Goal: Information Seeking & Learning: Learn about a topic

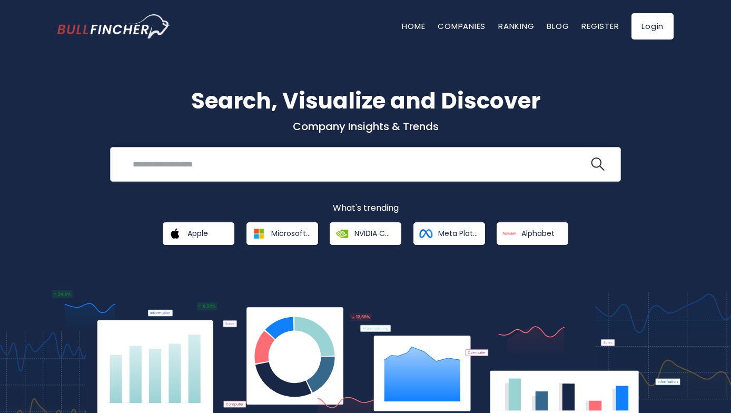
click at [237, 166] on input "search" at bounding box center [357, 163] width 463 height 19
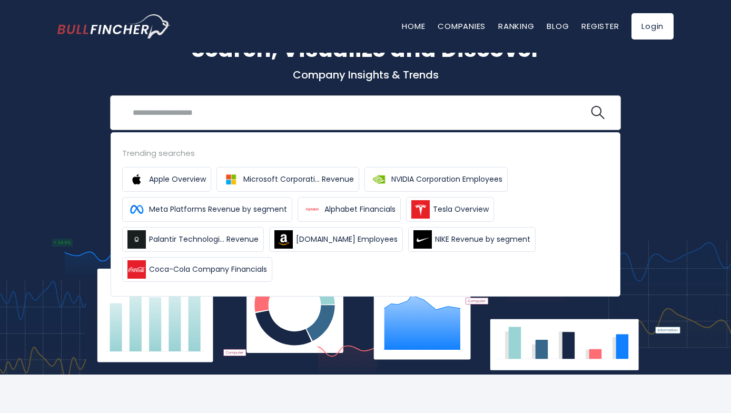
scroll to position [52, 0]
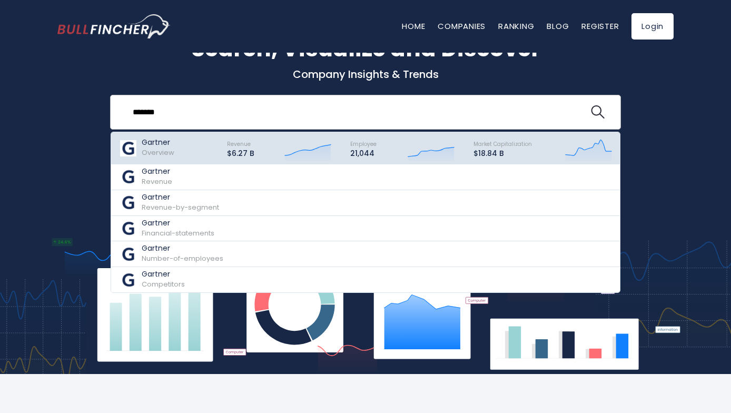
type input "*******"
click at [172, 145] on p "Gartner" at bounding box center [158, 142] width 33 height 9
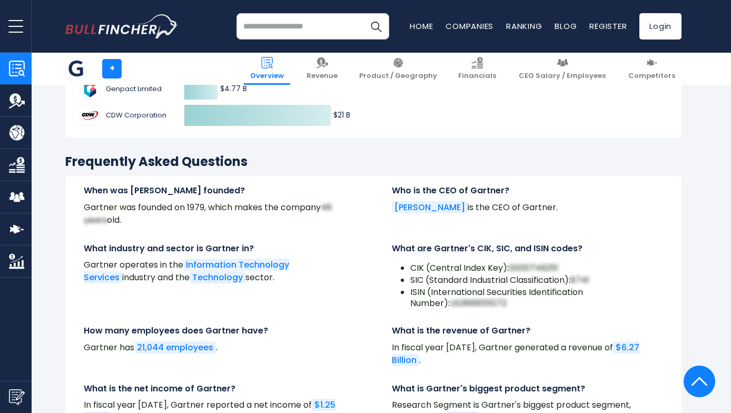
scroll to position [3250, 0]
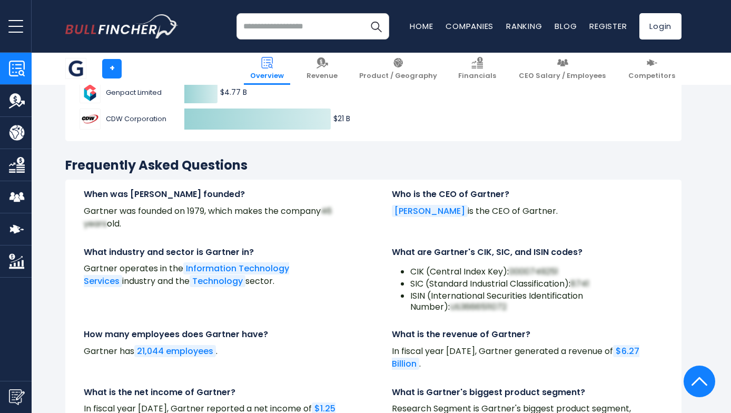
click at [8, 109] on link "Revenue" at bounding box center [16, 101] width 32 height 32
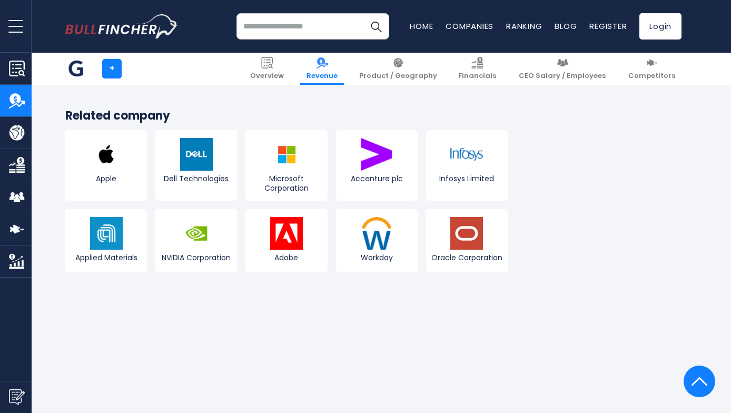
scroll to position [2812, 0]
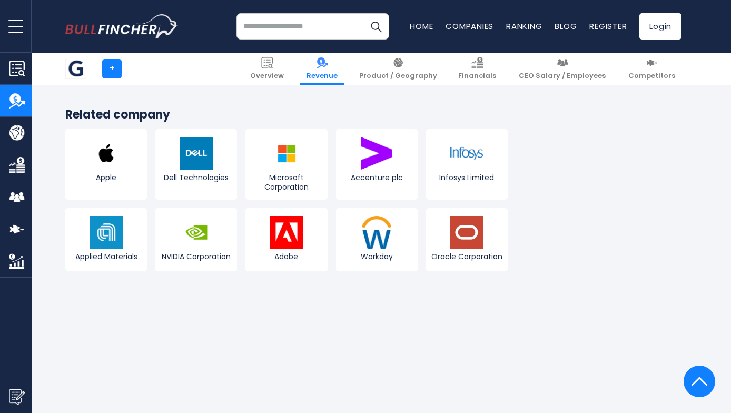
click at [17, 21] on button "open menu" at bounding box center [16, 26] width 32 height 52
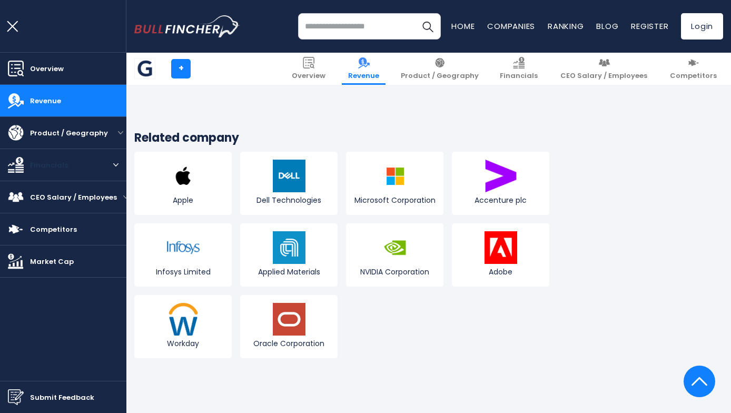
click at [44, 171] on link "Financials" at bounding box center [52, 165] width 105 height 32
click at [112, 166] on button "open menu" at bounding box center [115, 164] width 21 height 5
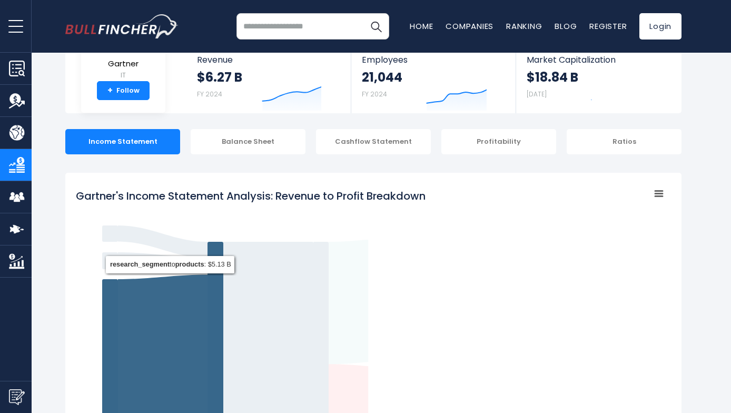
scroll to position [70, 0]
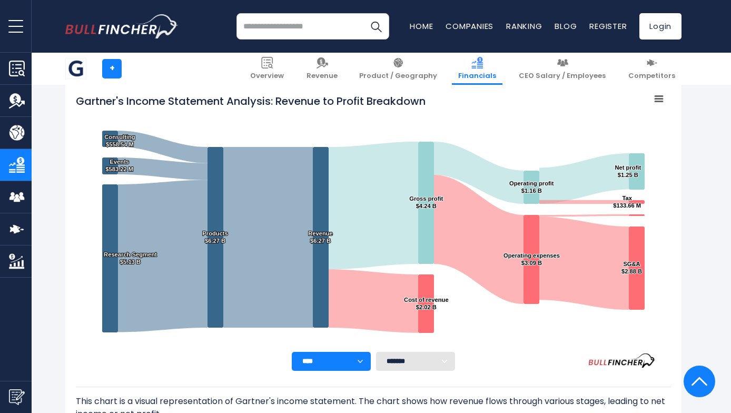
scroll to position [160, 0]
